Goal: Transaction & Acquisition: Purchase product/service

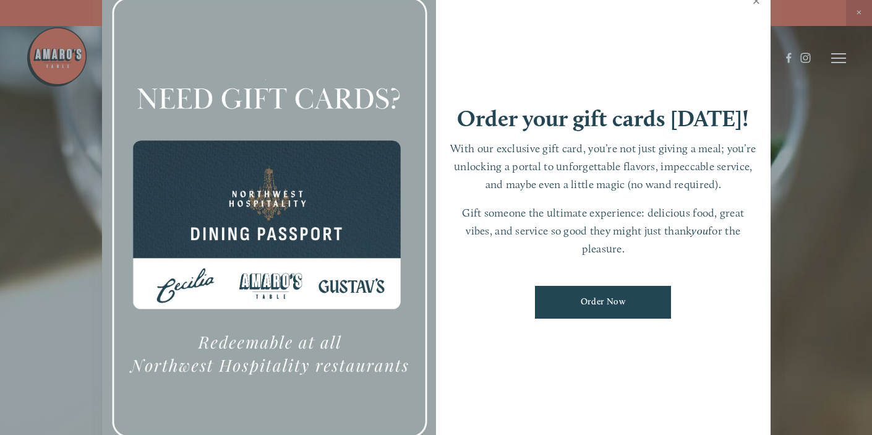
click at [755, 4] on link "Close" at bounding box center [756, 2] width 24 height 35
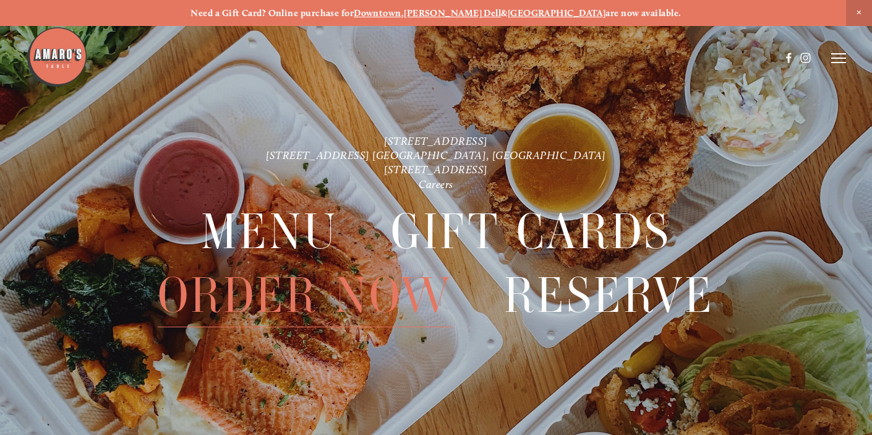
click at [268, 296] on span "Order Now" at bounding box center [305, 295] width 294 height 64
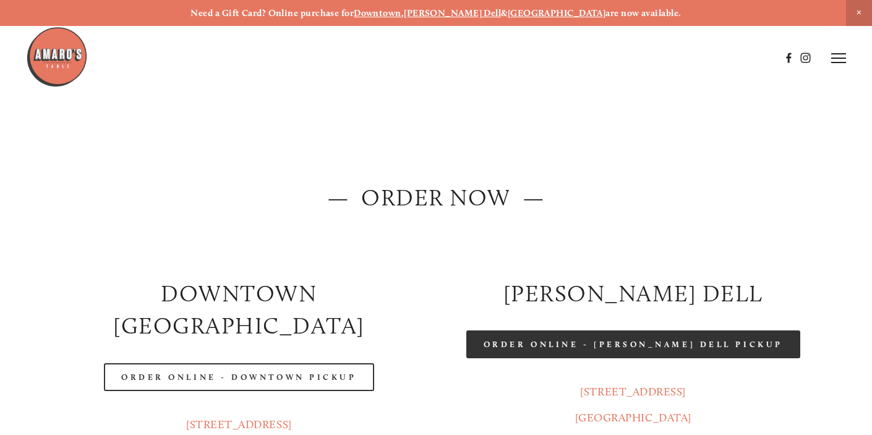
click at [631, 334] on link "Order Online - [PERSON_NAME] Dell Pickup" at bounding box center [633, 344] width 334 height 28
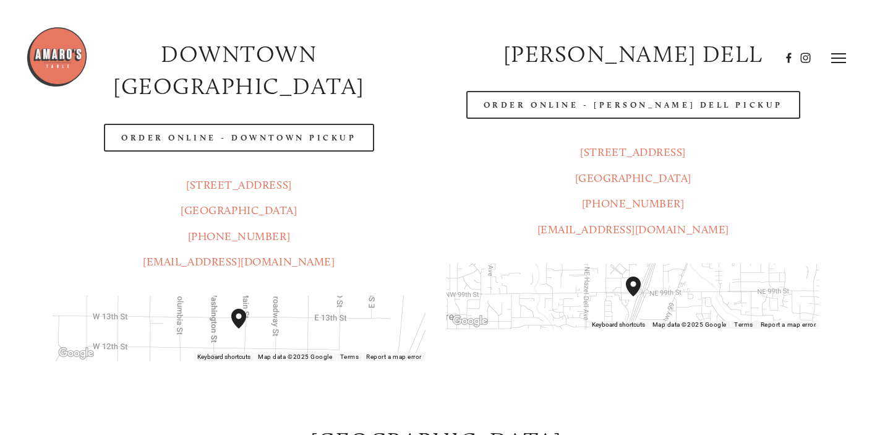
scroll to position [135, 0]
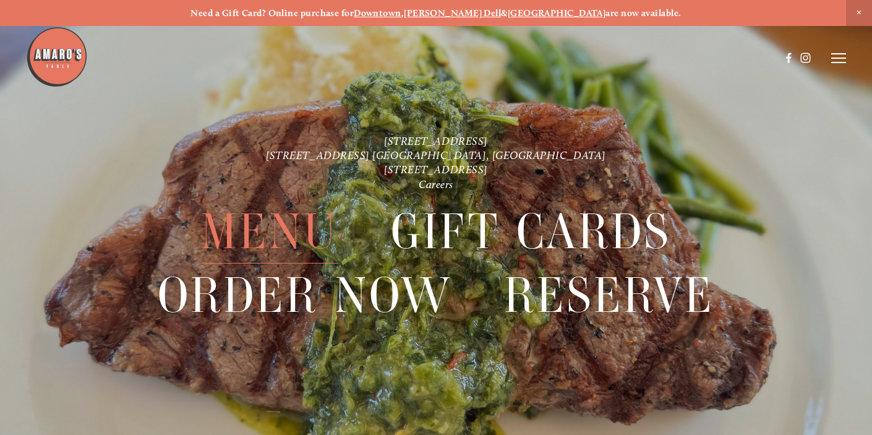
click at [302, 229] on span "Menu" at bounding box center [269, 232] width 137 height 64
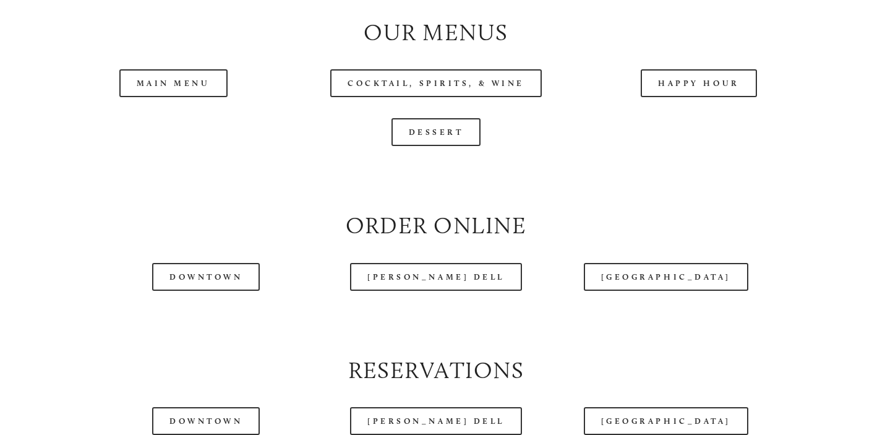
scroll to position [1277, 0]
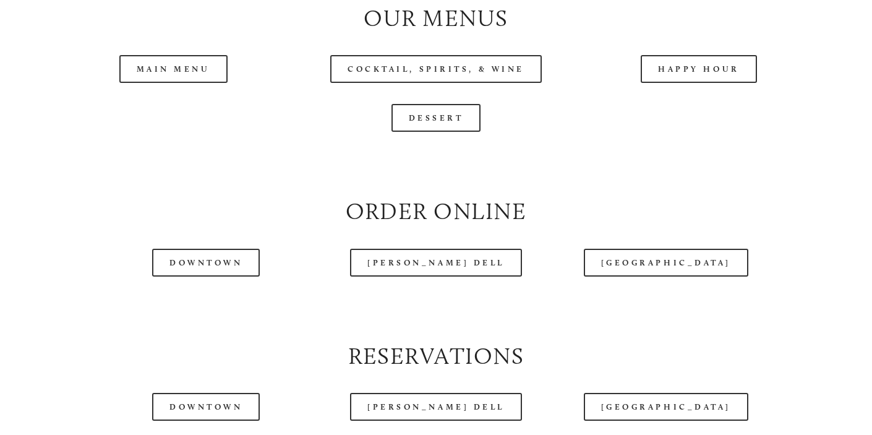
click at [180, 71] on header "Menu Order Now Visit Gallery 0" at bounding box center [435, 27] width 819 height 116
click at [168, 71] on header "Menu Order Now Visit Gallery 0" at bounding box center [435, 27] width 819 height 116
click at [191, 72] on header "Menu Order Now Visit Gallery 0" at bounding box center [435, 27] width 819 height 116
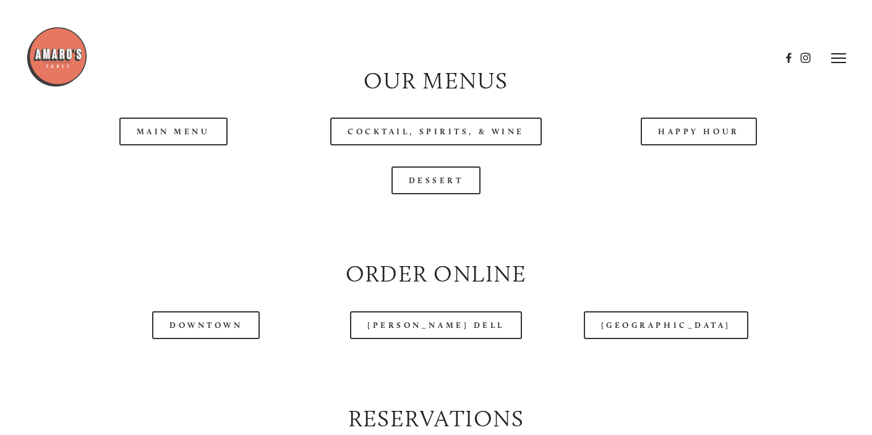
scroll to position [1220, 0]
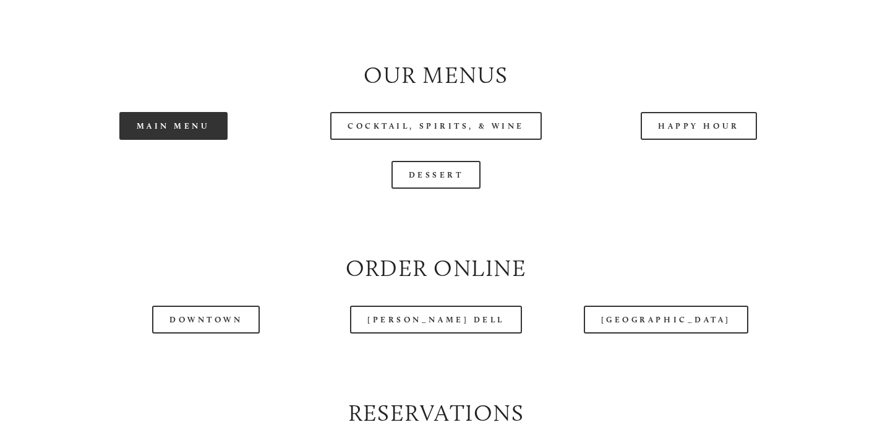
click at [179, 122] on link "Main Menu" at bounding box center [173, 126] width 108 height 28
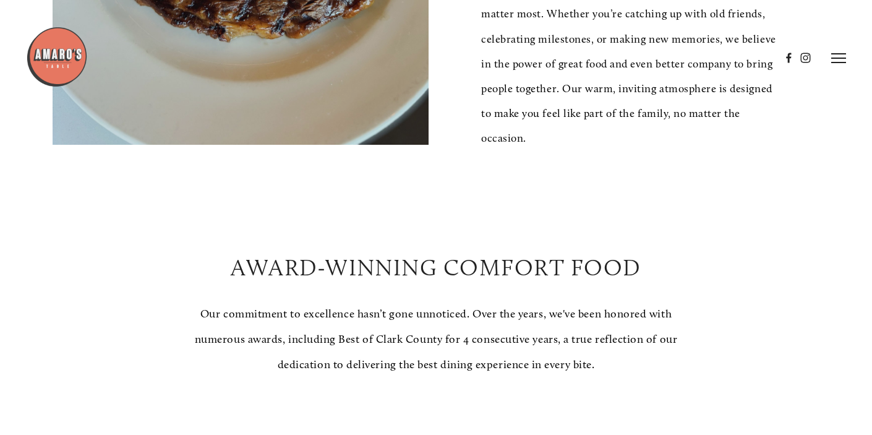
scroll to position [409, 0]
